Goal: Navigation & Orientation: Find specific page/section

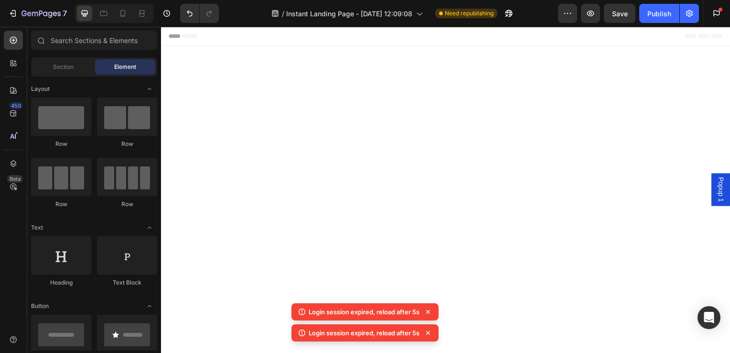
scroll to position [1463, 0]
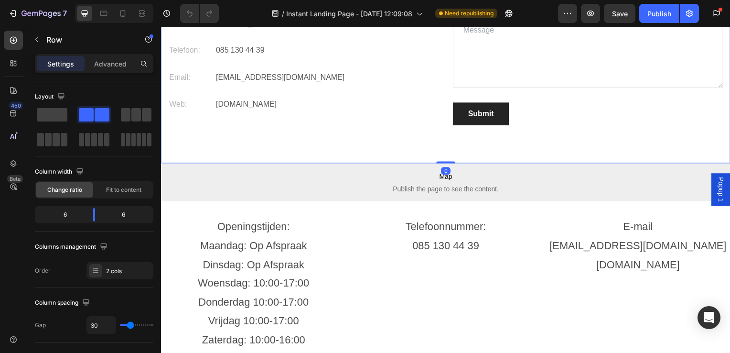
scroll to position [2519, 0]
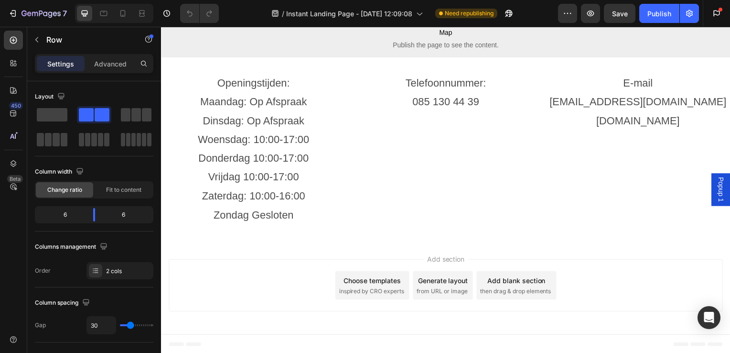
click at [313, 258] on div "Add section Choose templates inspired by CRO experts Generate layout from URL o…" at bounding box center [448, 289] width 574 height 95
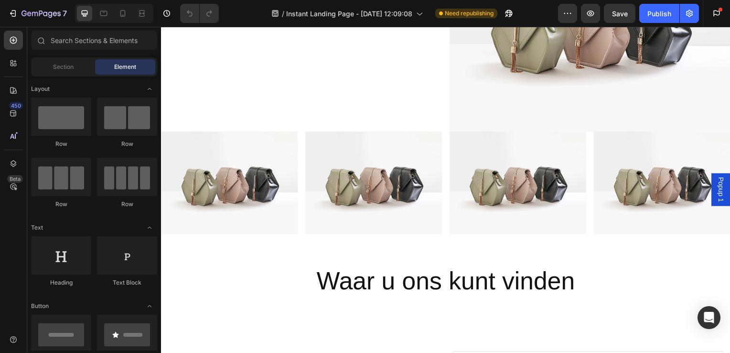
scroll to position [1962, 0]
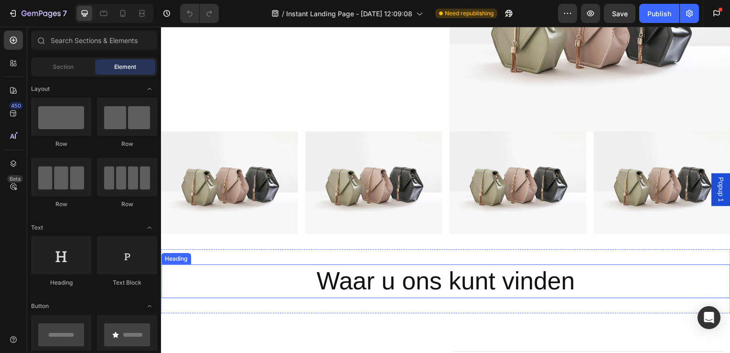
click at [439, 271] on h2 "Waar u ons kunt vinden" at bounding box center [448, 283] width 574 height 34
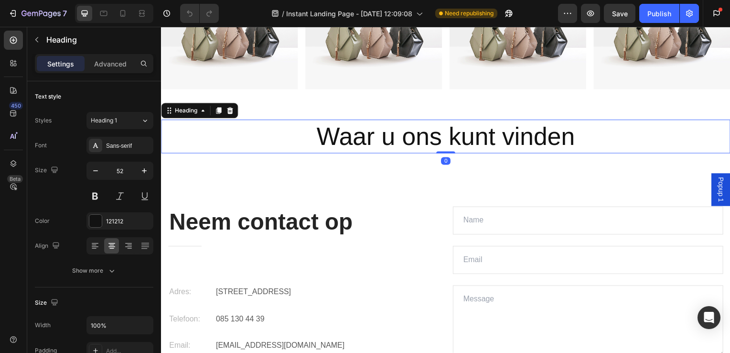
scroll to position [2137, 0]
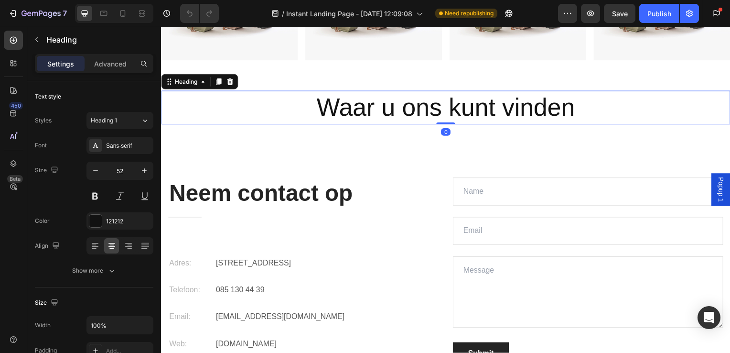
click at [444, 117] on div "Waar u ons kunt vinden Heading 0" at bounding box center [448, 108] width 574 height 34
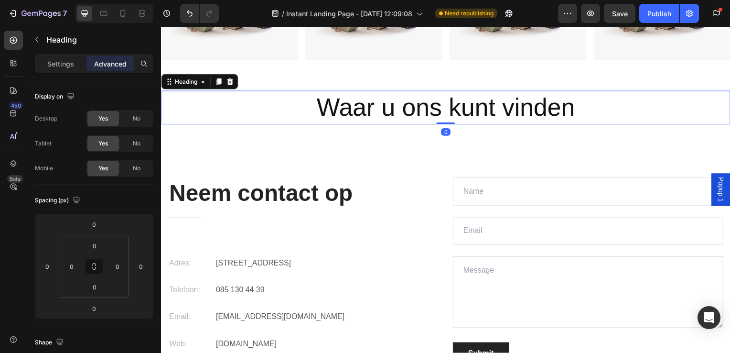
click at [603, 112] on h2 "Waar u ons kunt vinden" at bounding box center [448, 108] width 574 height 34
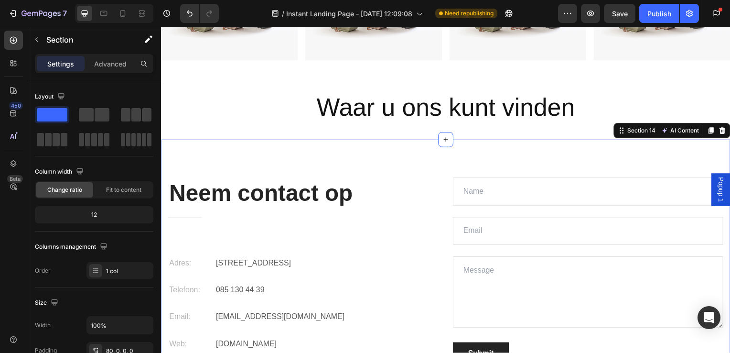
click at [413, 156] on div "Neem contact op Heading Title Line Adres: Text [STREET_ADDRESS] Text block Row …" at bounding box center [448, 293] width 574 height 304
click at [480, 165] on div "Neem contact op Heading Title Line Adres: Text [STREET_ADDRESS] Text block Row …" at bounding box center [448, 293] width 574 height 304
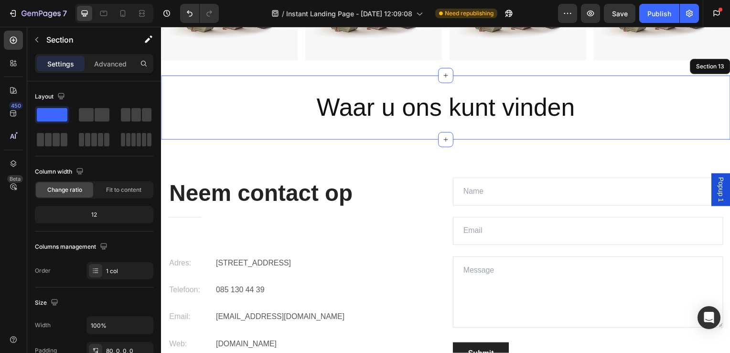
click at [547, 133] on div "Waar u ons kunt vinden Heading Section 13" at bounding box center [448, 108] width 574 height 65
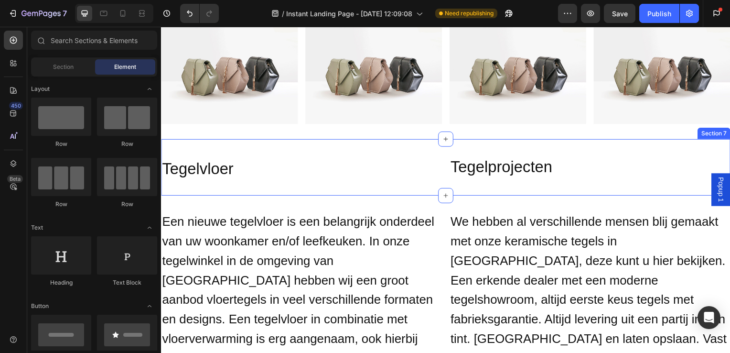
scroll to position [554, 0]
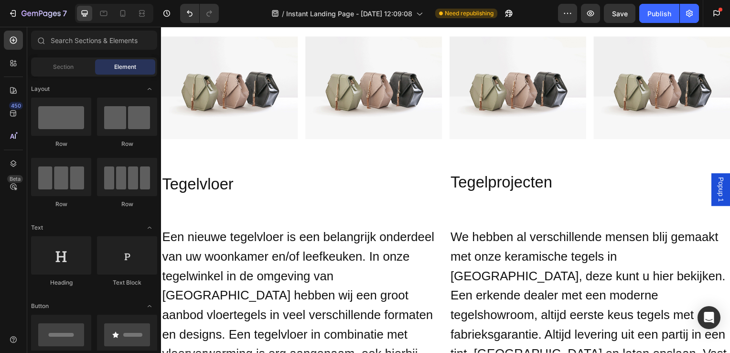
click at [720, 190] on span "Popup 1" at bounding box center [725, 190] width 10 height 25
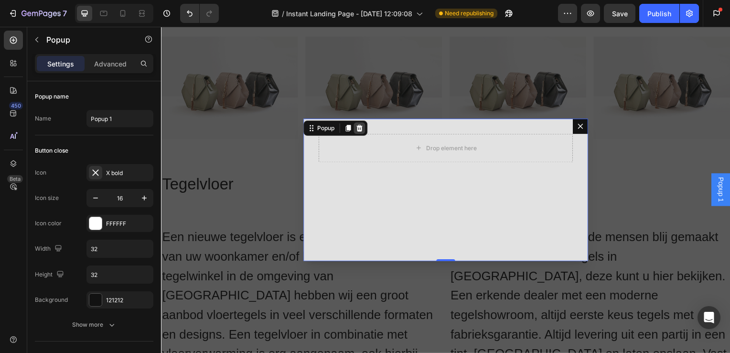
click at [358, 129] on icon "Dialog content" at bounding box center [361, 129] width 8 height 8
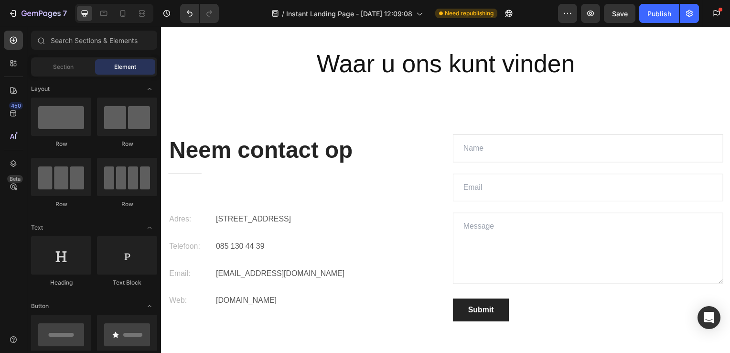
scroll to position [2176, 0]
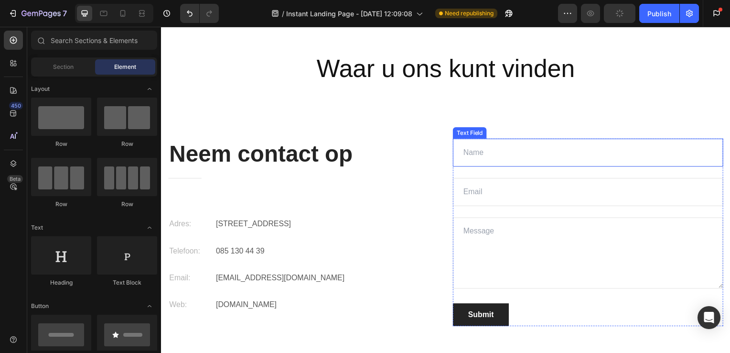
click at [475, 152] on input "text" at bounding box center [591, 154] width 272 height 28
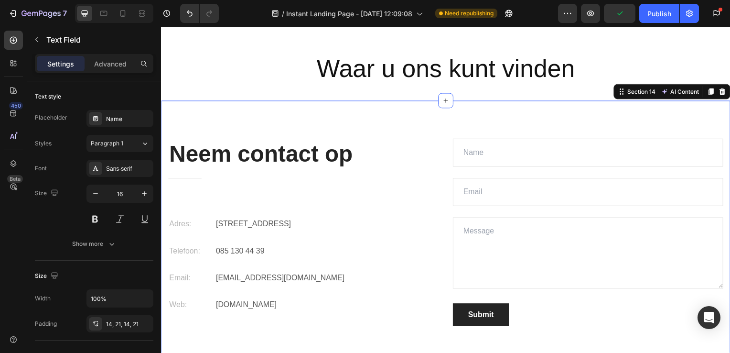
click at [405, 125] on div "Neem contact op Heading Title Line Adres: Text [STREET_ADDRESS] Text block Row …" at bounding box center [448, 253] width 574 height 304
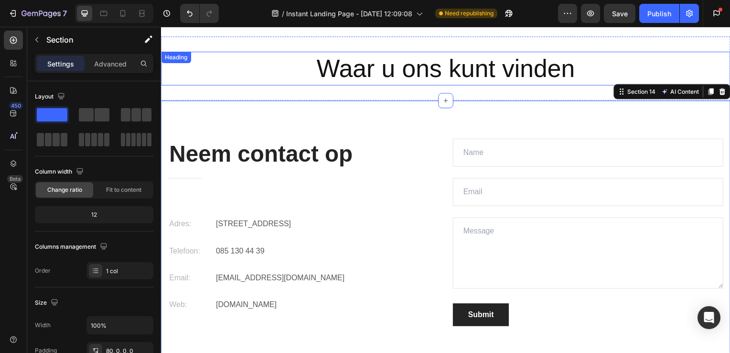
click at [399, 79] on h2 "Waar u ons kunt vinden" at bounding box center [448, 69] width 574 height 34
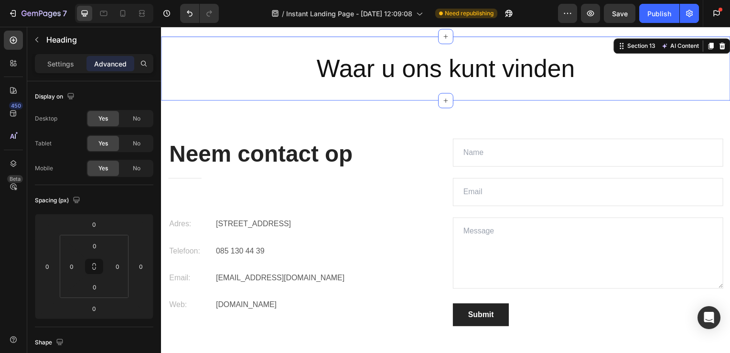
click at [409, 92] on div "Waar u ons kunt vinden Heading Section 13 AI Content Write with GemAI What woul…" at bounding box center [448, 69] width 574 height 65
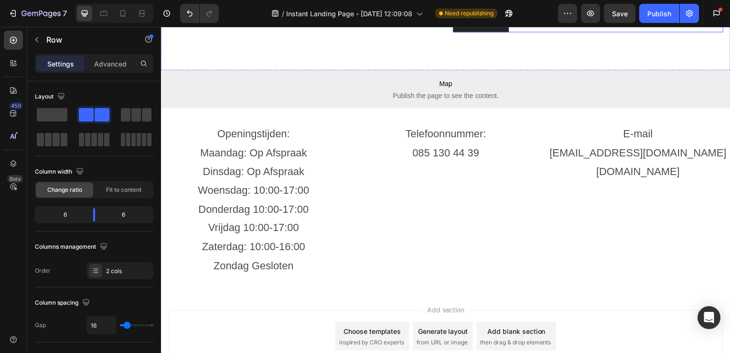
scroll to position [2469, 0]
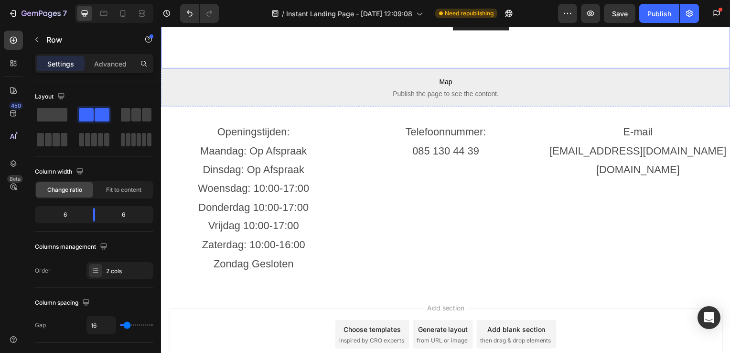
drag, startPoint x: 675, startPoint y: 33, endPoint x: 510, endPoint y: 31, distance: 165.4
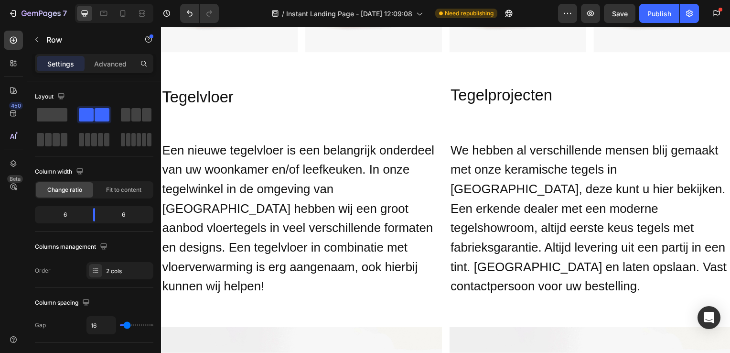
scroll to position [1149, 0]
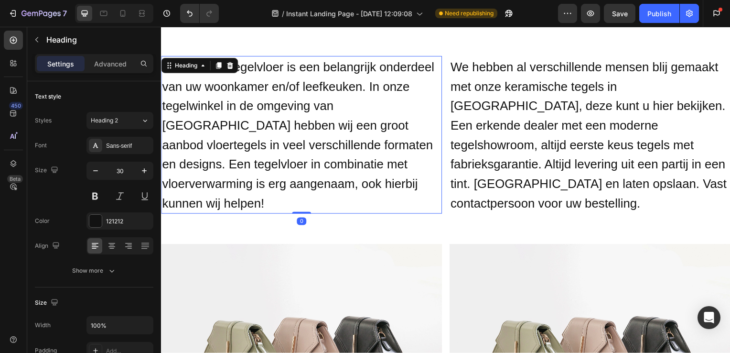
click at [383, 137] on span "Een nieuwe tegelvloer is een belangrijk onderdeel van uw woonkamer en/of leefke…" at bounding box center [299, 136] width 274 height 152
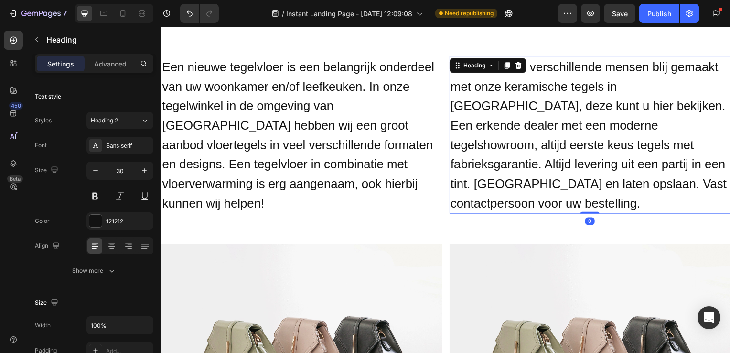
click at [477, 140] on span "We hebben al verschillende mensen blij gemaakt met onze keramische tegels in [G…" at bounding box center [592, 136] width 278 height 152
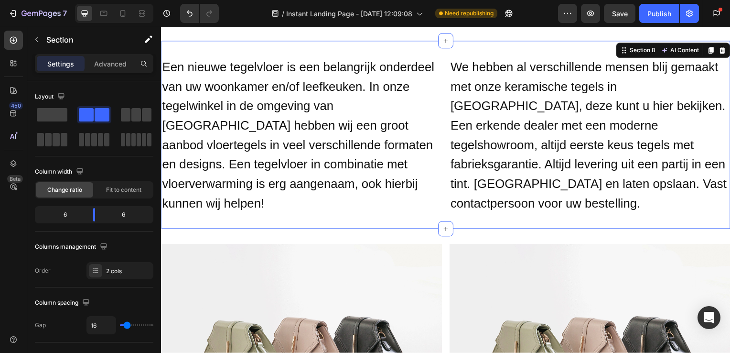
click at [445, 152] on div "Een nieuwe tegelvloer is een belangrijk onderdeel van uw woonkamer en/of leefke…" at bounding box center [448, 135] width 574 height 189
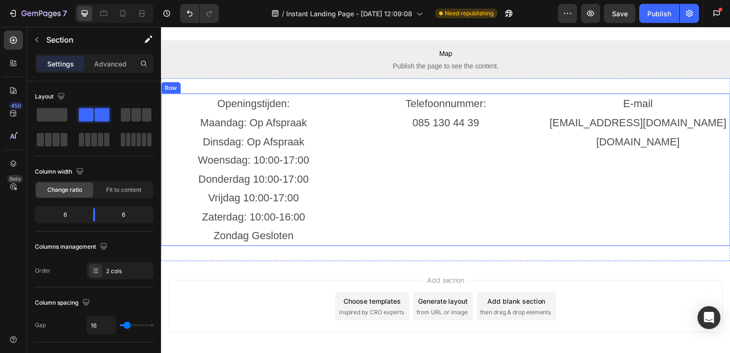
scroll to position [2496, 0]
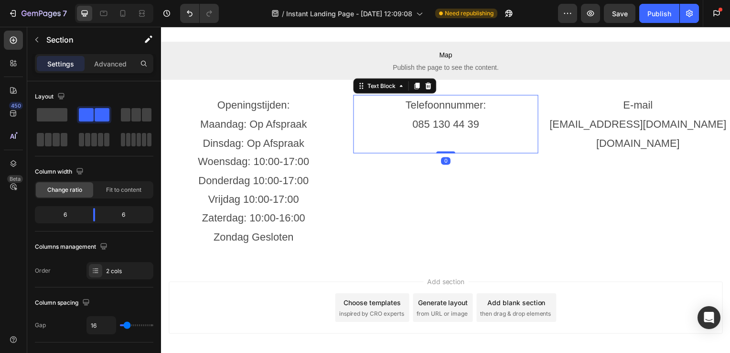
click at [435, 121] on p "085 130 44 39" at bounding box center [448, 125] width 184 height 19
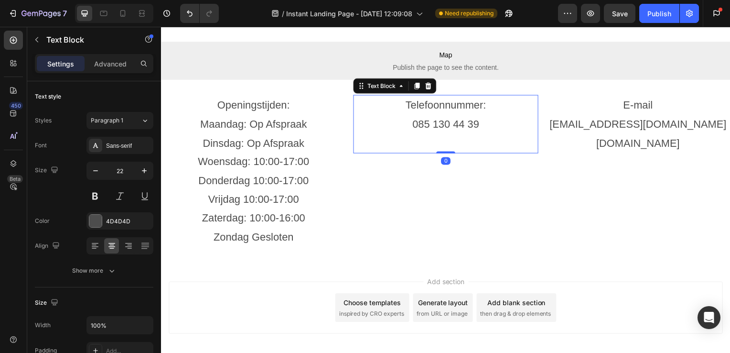
click at [380, 112] on p "Telefoonnummer:" at bounding box center [448, 106] width 184 height 19
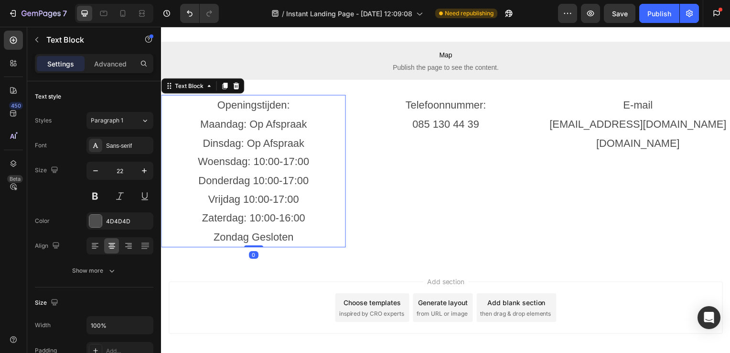
click at [258, 130] on p "Maandag: Op Afspraak" at bounding box center [254, 125] width 184 height 19
click at [292, 235] on p "Zondag Gesloten" at bounding box center [254, 238] width 184 height 19
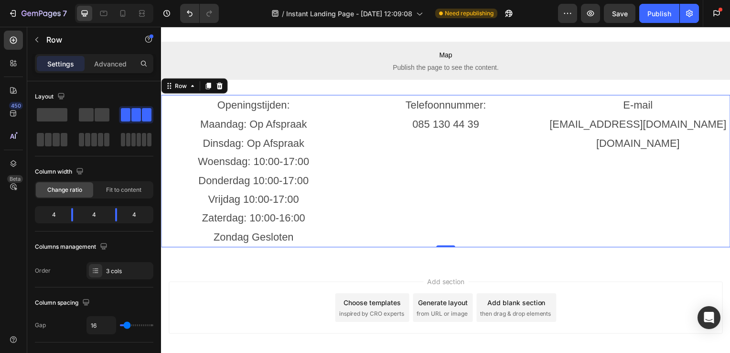
click at [410, 244] on div "Telefoonnummer: 085 130 44 39 Text Block" at bounding box center [448, 172] width 186 height 153
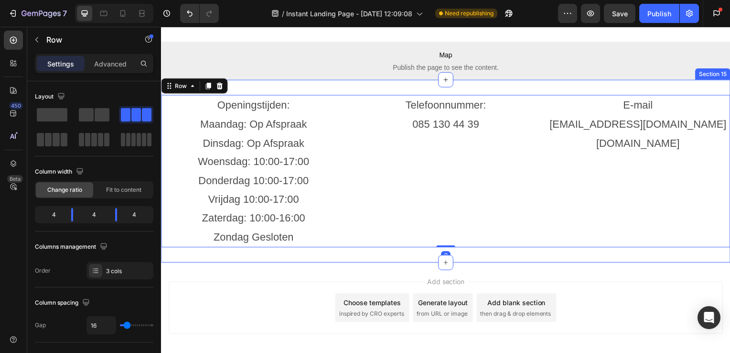
click at [396, 259] on div "Openingstijden: Maandag: Op Afspraak Dinsdag: Op Afspraak Woensdag: 10:00-17:00…" at bounding box center [448, 172] width 574 height 184
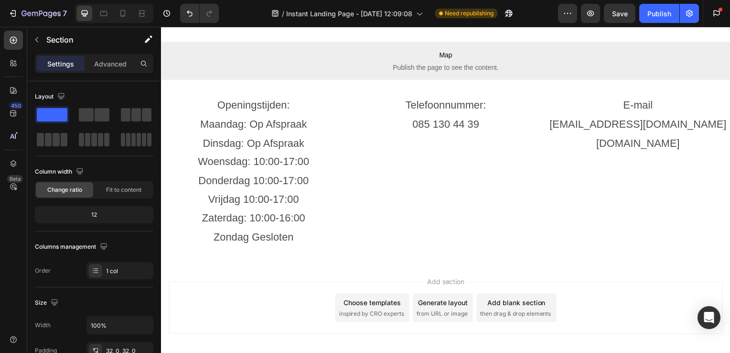
click at [383, 268] on div "Add section Choose templates inspired by CRO experts Generate layout from URL o…" at bounding box center [448, 311] width 574 height 95
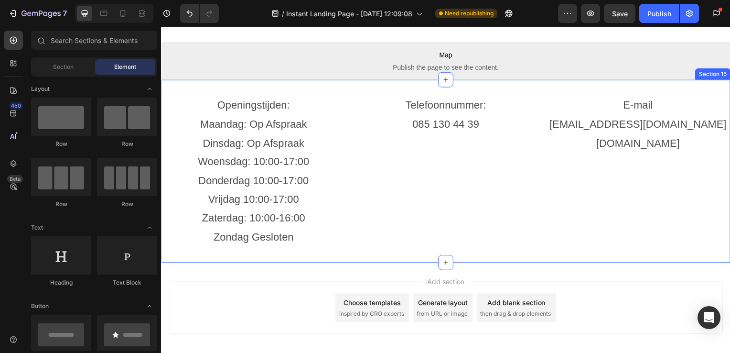
scroll to position [2519, 0]
